Goal: Task Accomplishment & Management: Manage account settings

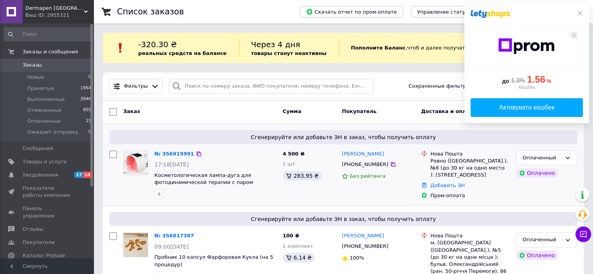
scroll to position [39, 0]
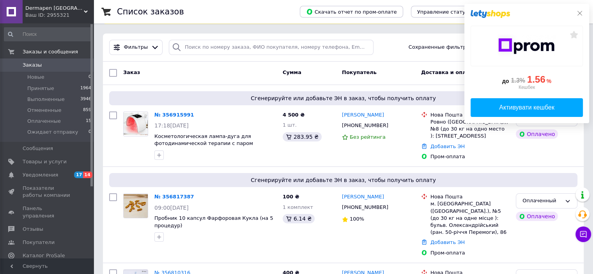
click at [580, 12] on icon at bounding box center [579, 13] width 6 height 6
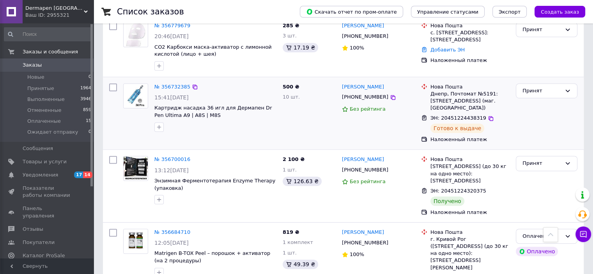
scroll to position [351, 0]
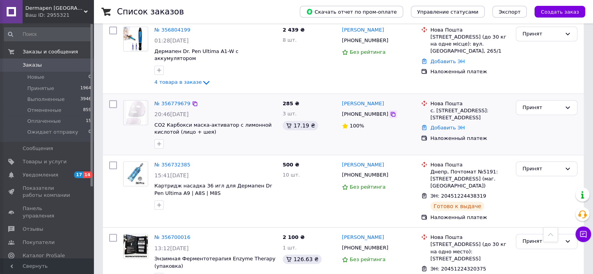
click at [390, 111] on icon at bounding box center [393, 114] width 6 height 6
click at [178, 101] on link "№ 356779679" at bounding box center [172, 104] width 36 height 6
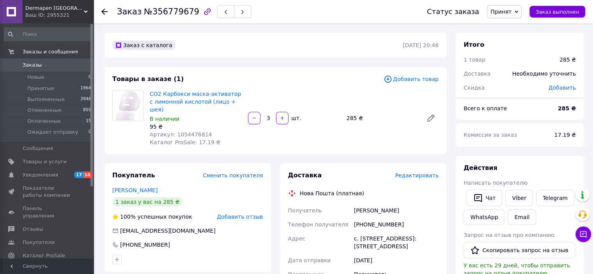
click at [425, 172] on span "Редактировать" at bounding box center [417, 175] width 44 height 6
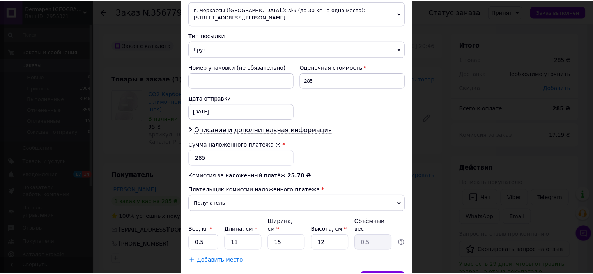
scroll to position [326, 0]
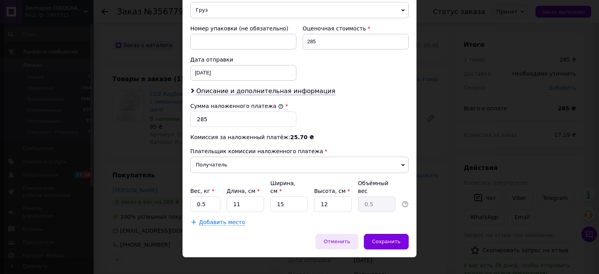
click at [337, 234] on div "Отменить" at bounding box center [336, 242] width 43 height 16
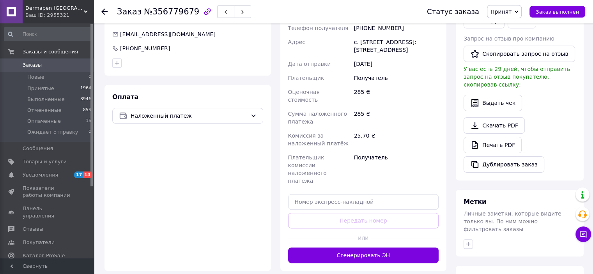
scroll to position [234, 0]
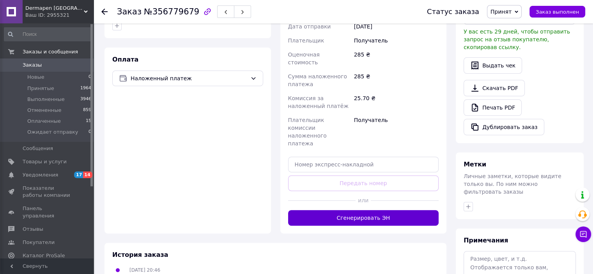
click at [365, 210] on button "Сгенерировать ЭН" at bounding box center [363, 218] width 151 height 16
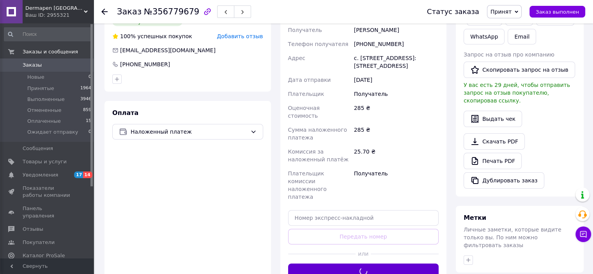
scroll to position [156, 0]
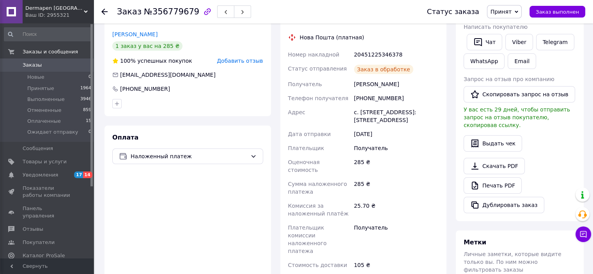
click at [380, 48] on div "20451225346378" at bounding box center [396, 55] width 88 height 14
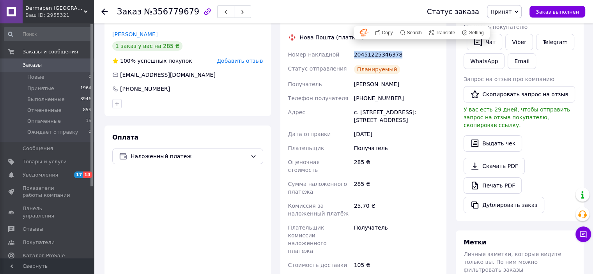
copy div "20451225346378"
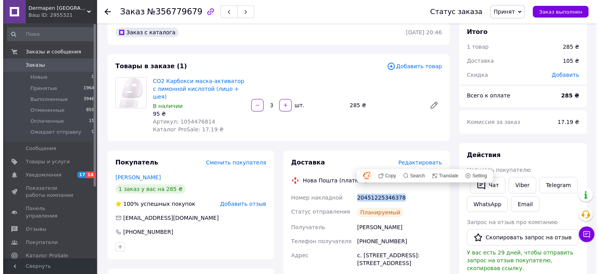
scroll to position [0, 0]
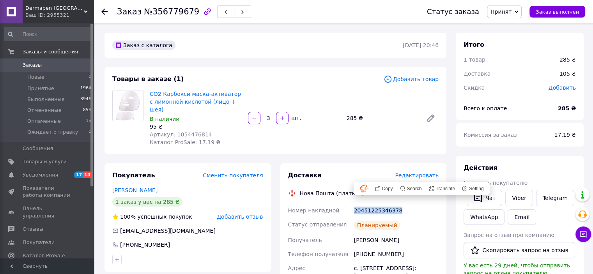
copy div "20451225346378"
click at [32, 66] on span "Заказы" at bounding box center [32, 65] width 19 height 7
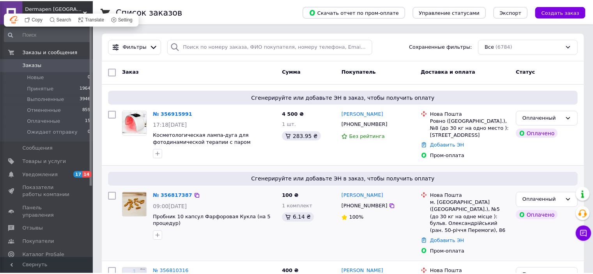
scroll to position [118, 0]
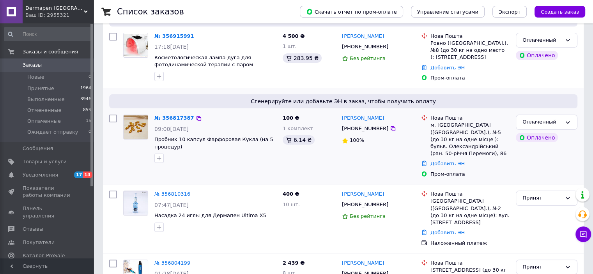
drag, startPoint x: 380, startPoint y: 127, endPoint x: 355, endPoint y: 149, distance: 33.4
click at [390, 127] on icon at bounding box center [393, 128] width 6 height 6
click at [170, 117] on link "№ 356817387" at bounding box center [174, 118] width 40 height 6
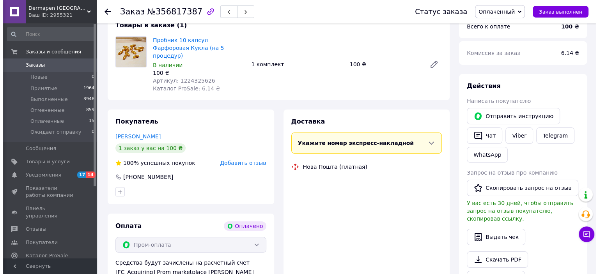
scroll to position [118, 0]
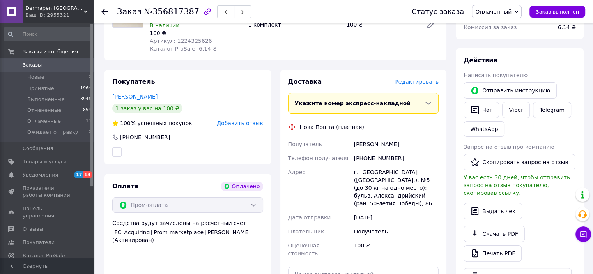
click at [423, 79] on span "Редактировать" at bounding box center [417, 82] width 44 height 6
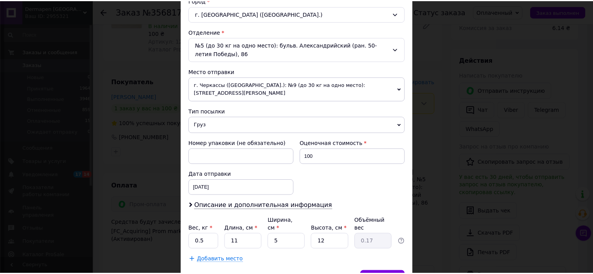
scroll to position [258, 0]
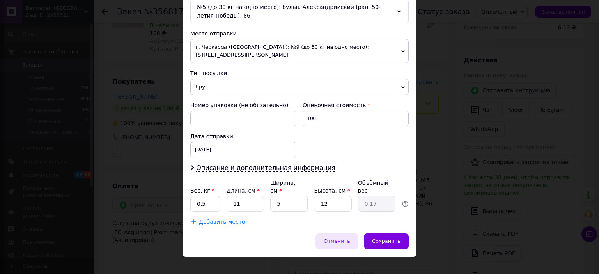
click at [342, 238] on span "Отменить" at bounding box center [336, 241] width 26 height 6
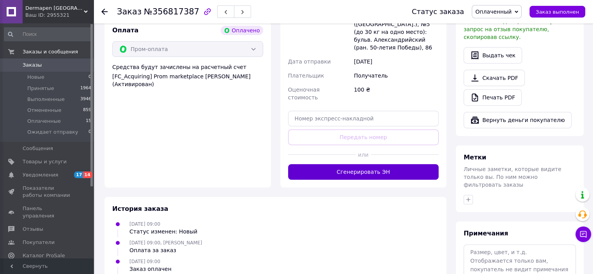
click at [371, 164] on button "Сгенерировать ЭН" at bounding box center [363, 172] width 151 height 16
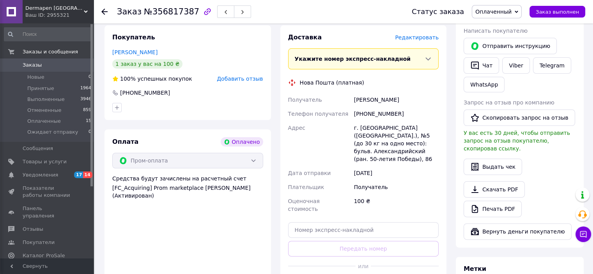
scroll to position [118, 0]
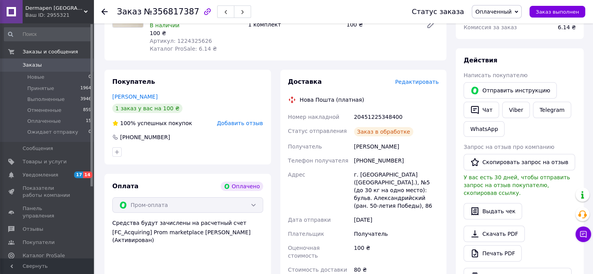
click at [381, 110] on div "20451225348400" at bounding box center [396, 117] width 88 height 14
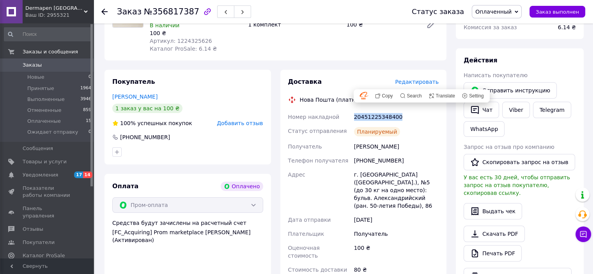
copy div "20451225348400"
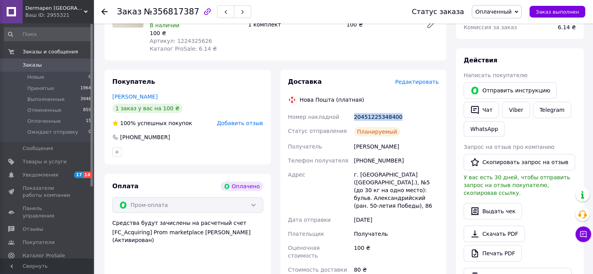
click at [26, 67] on span "Заказы" at bounding box center [32, 65] width 19 height 7
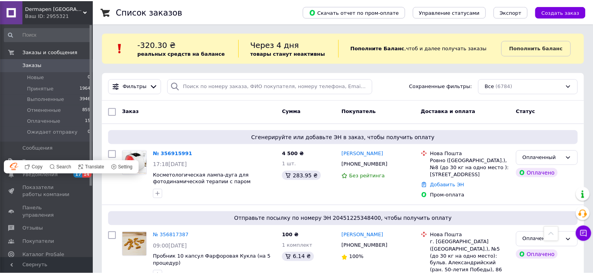
scroll to position [156, 0]
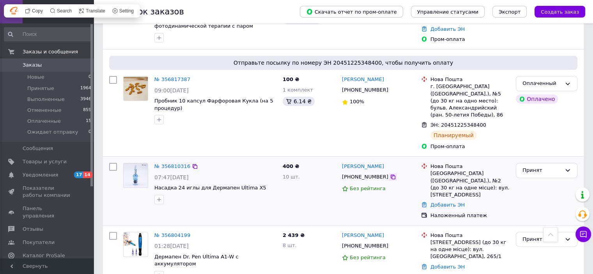
click at [390, 175] on icon at bounding box center [392, 177] width 5 height 5
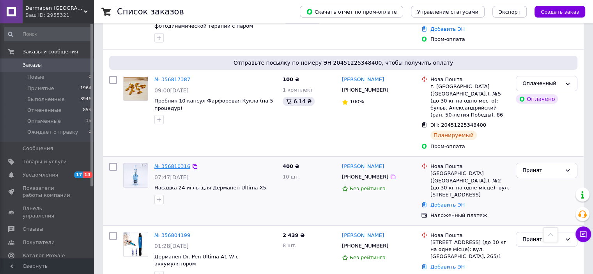
click at [166, 163] on link "№ 356810316" at bounding box center [172, 166] width 36 height 6
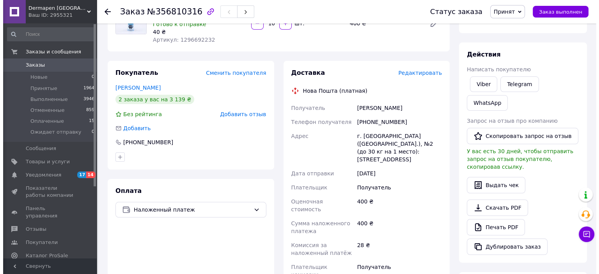
scroll to position [39, 0]
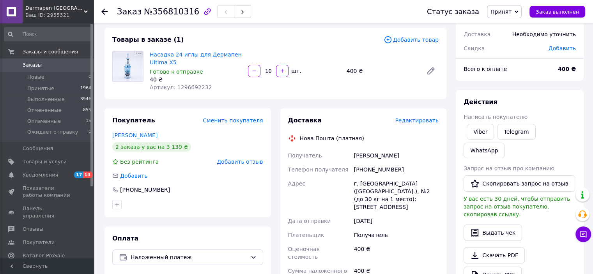
click at [418, 120] on span "Редактировать" at bounding box center [417, 120] width 44 height 6
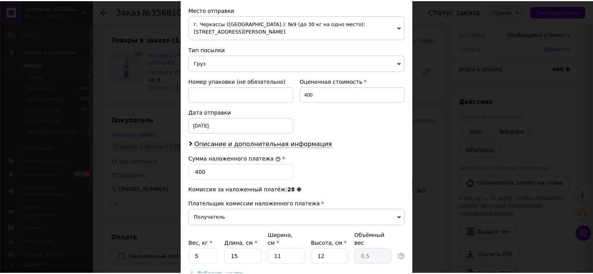
scroll to position [326, 0]
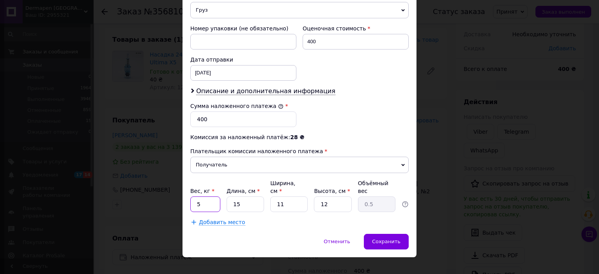
click at [208, 196] on input "5" at bounding box center [205, 204] width 30 height 16
type input "0.5"
click at [380, 238] on span "Сохранить" at bounding box center [386, 241] width 28 height 6
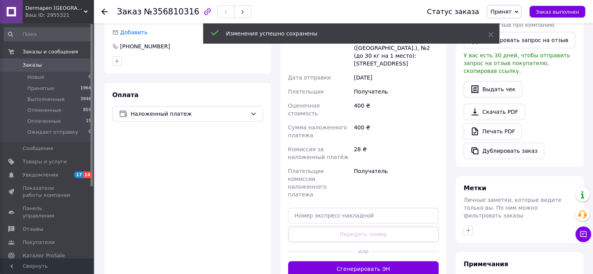
scroll to position [195, 0]
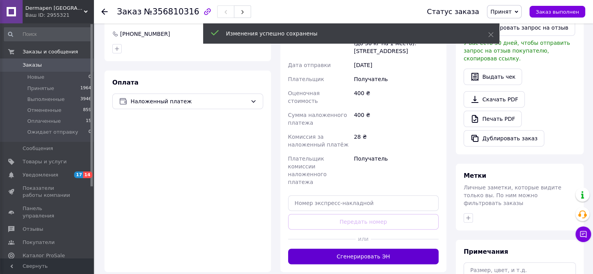
click at [373, 249] on button "Сгенерировать ЭН" at bounding box center [363, 257] width 151 height 16
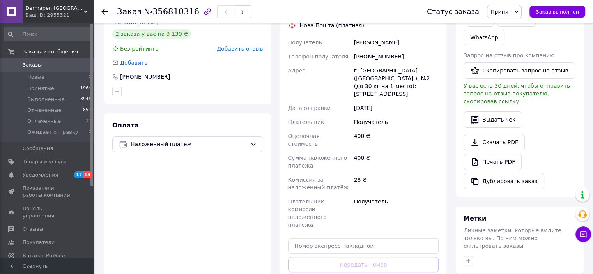
scroll to position [117, 0]
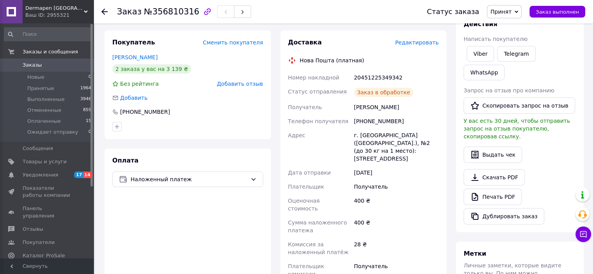
click at [378, 77] on div "20451225349342" at bounding box center [396, 78] width 88 height 14
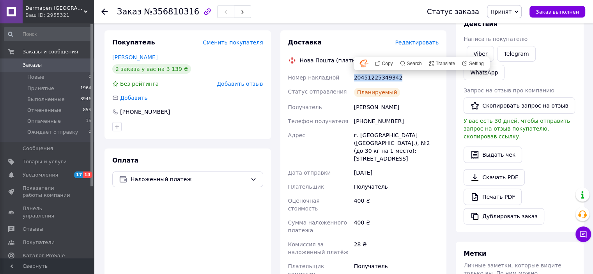
copy div "20451225349342"
click at [25, 66] on span "Заказы" at bounding box center [32, 65] width 19 height 7
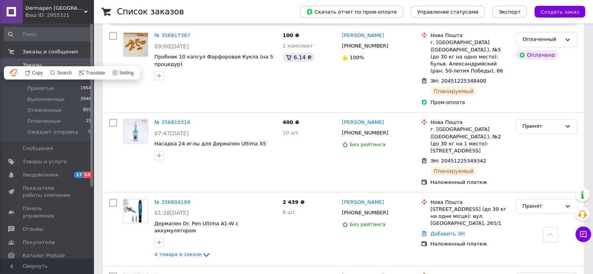
scroll to position [273, 0]
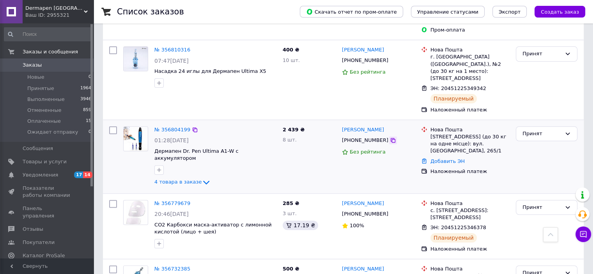
click at [390, 138] on icon at bounding box center [392, 140] width 5 height 5
click at [179, 127] on link "№ 356804199" at bounding box center [172, 130] width 36 height 6
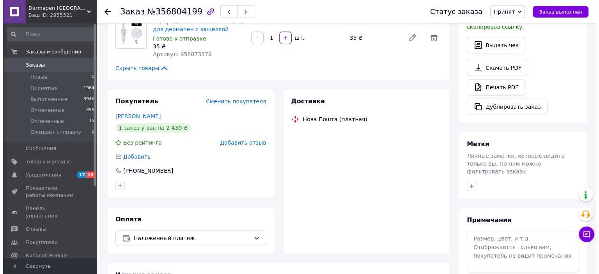
scroll to position [273, 0]
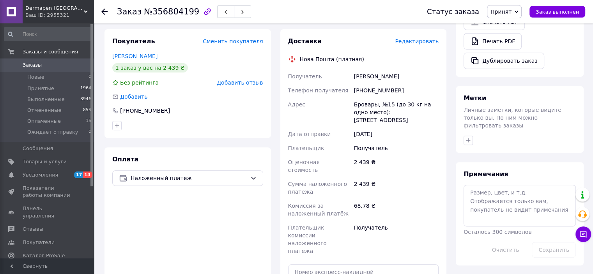
click at [416, 43] on span "Редактировать" at bounding box center [417, 41] width 44 height 6
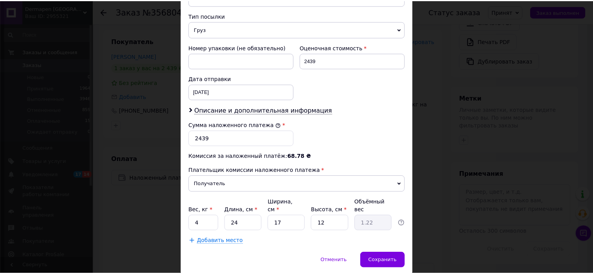
scroll to position [312, 0]
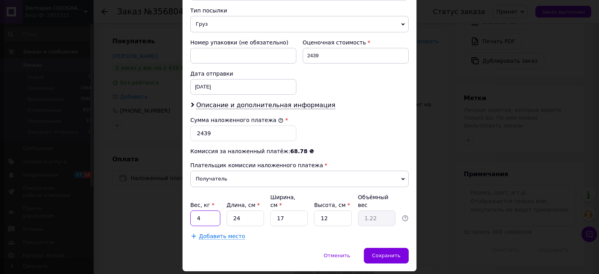
click at [210, 210] on input "4" at bounding box center [205, 218] width 30 height 16
type input "1"
click at [385, 252] on span "Сохранить" at bounding box center [386, 255] width 28 height 6
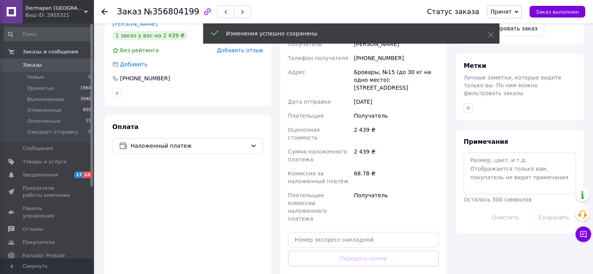
scroll to position [351, 0]
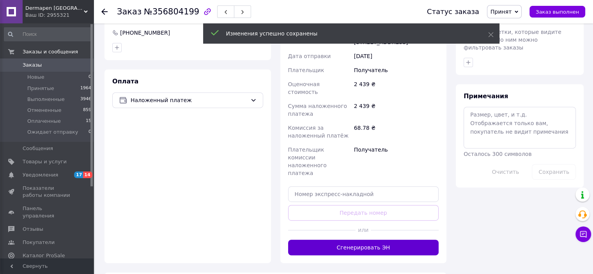
click at [366, 240] on button "Сгенерировать ЭН" at bounding box center [363, 248] width 151 height 16
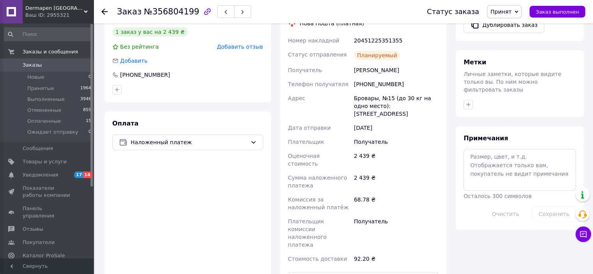
scroll to position [273, 0]
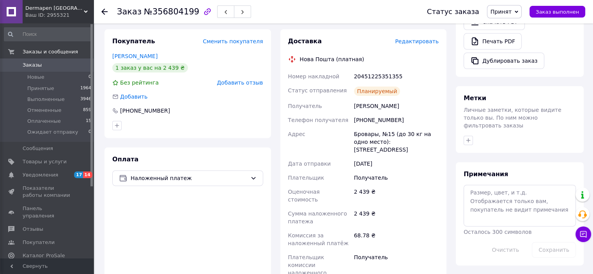
click at [388, 76] on div "20451225351355" at bounding box center [396, 76] width 88 height 14
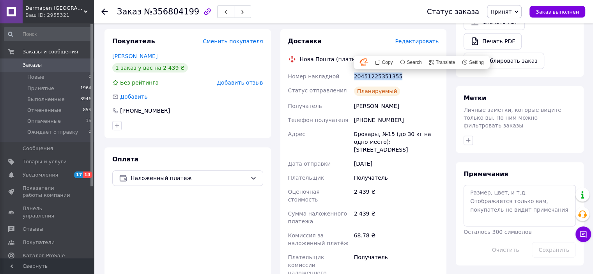
copy div "20451225351355"
click at [32, 66] on span "Заказы" at bounding box center [32, 65] width 19 height 7
